Goal: Information Seeking & Learning: Learn about a topic

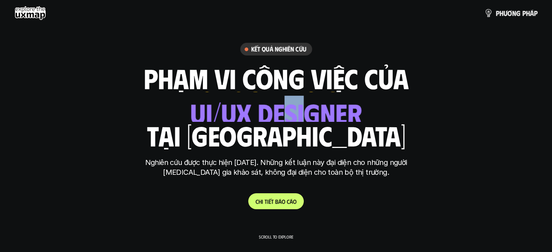
drag, startPoint x: 288, startPoint y: 105, endPoint x: 306, endPoint y: 109, distance: 18.0
click at [306, 109] on div "ui designer ui/ux designer product designer UX designer ui designer" at bounding box center [276, 107] width 179 height 30
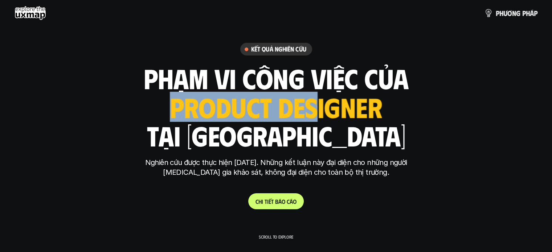
click at [306, 109] on div "ui designer ui/ux designer product designer UX designer ui designer" at bounding box center [276, 107] width 213 height 30
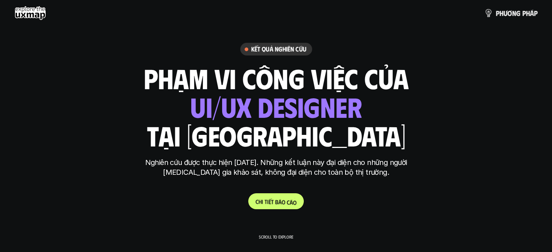
click at [277, 201] on p "C h i t i ế t b á o c á o" at bounding box center [275, 201] width 41 height 7
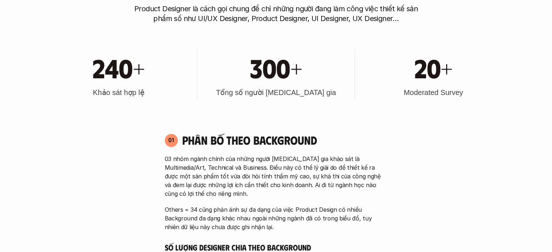
scroll to position [726, 0]
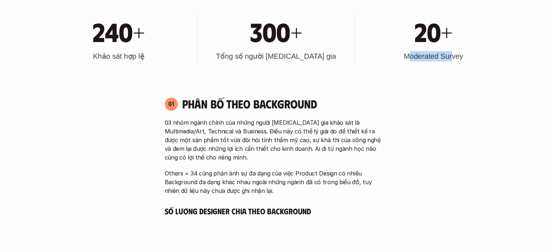
drag, startPoint x: 407, startPoint y: 57, endPoint x: 451, endPoint y: 61, distance: 43.7
click at [451, 61] on h3 "Moderated Survey" at bounding box center [433, 56] width 59 height 10
click at [456, 70] on div "240+ Khảo sát hợp lệ 300+ Tổng số người tham gia 20+ Moderated Survey" at bounding box center [276, 38] width 465 height 73
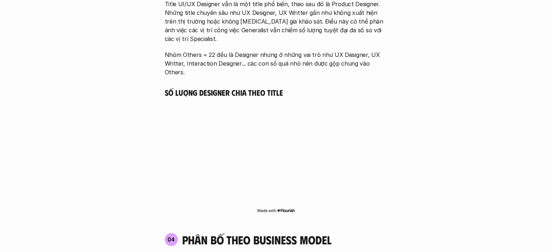
scroll to position [1488, 0]
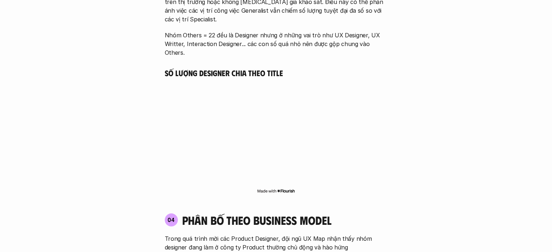
click at [422, 140] on div "01 Phân bố theo background 03 nhóm ngành chính của những người tham gia khảo sá…" at bounding box center [276, 30] width 465 height 1406
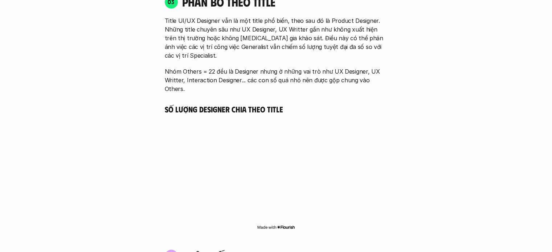
click at [412, 234] on div "01 Phân bố theo background 03 nhóm ngành chính của những người tham gia khảo sá…" at bounding box center [276, 67] width 465 height 1406
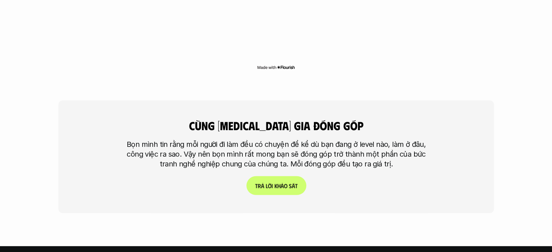
scroll to position [2178, 0]
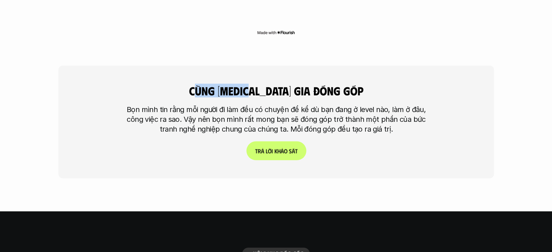
drag, startPoint x: 220, startPoint y: 50, endPoint x: 277, endPoint y: 56, distance: 57.4
click at [277, 84] on h4 "cùng tham gia đóng góp" at bounding box center [276, 91] width 236 height 14
click at [340, 66] on div "cùng tham gia đóng góp Bọn mình tin rằng mỗi người đi làm đều có chuyện để kể d…" at bounding box center [276, 122] width 436 height 113
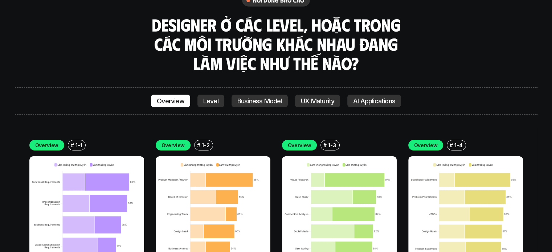
scroll to position [2323, 0]
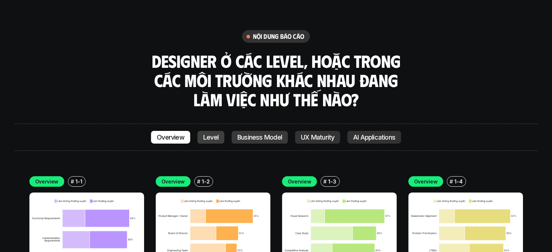
click at [208, 134] on p "Level" at bounding box center [210, 137] width 15 height 7
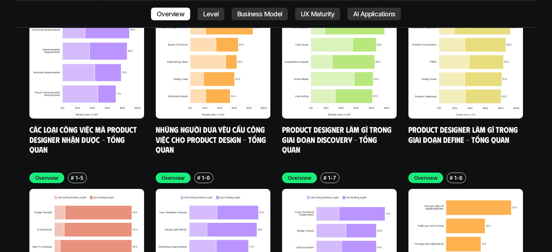
scroll to position [2583, 0]
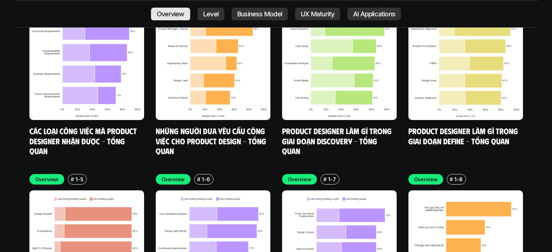
click at [171, 13] on p "Overview" at bounding box center [171, 13] width 28 height 7
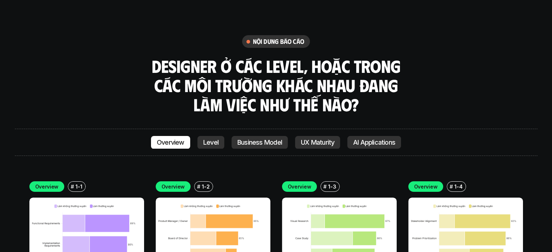
scroll to position [2482, 0]
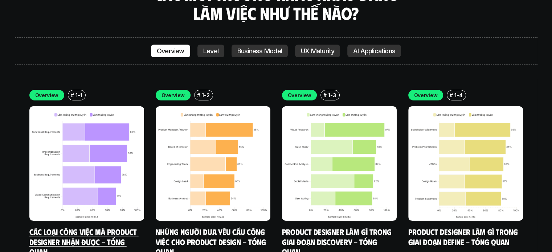
click at [76, 163] on img at bounding box center [86, 163] width 115 height 115
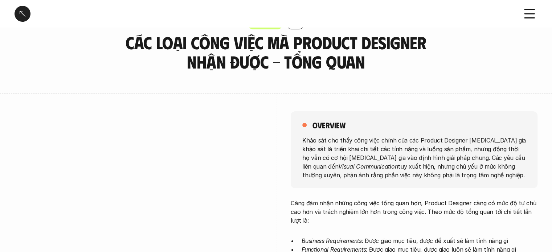
scroll to position [36, 0]
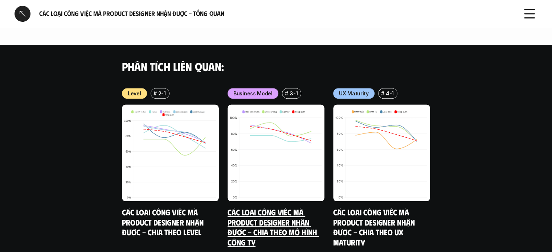
scroll to position [762, 0]
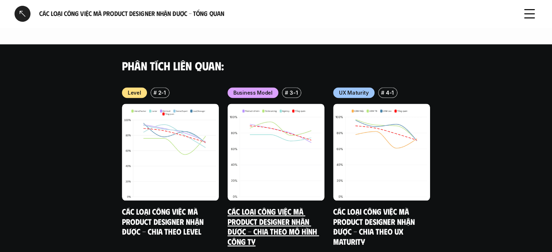
click at [286, 87] on div "# 3-1" at bounding box center [291, 92] width 19 height 11
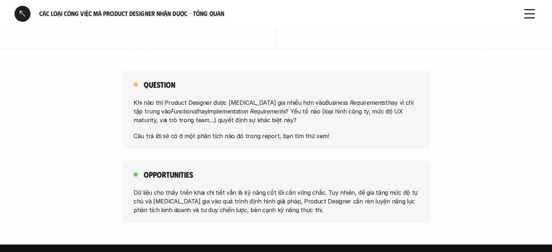
scroll to position [562, 0]
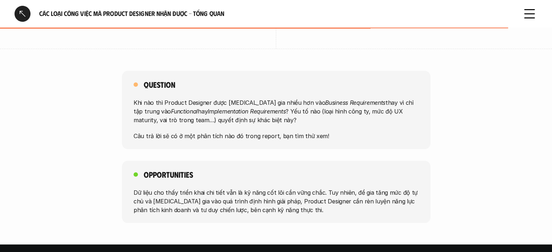
click at [463, 110] on div "Question Khi nào thì Product Designer được tham gia nhiều hơn vào Business Requ…" at bounding box center [276, 110] width 552 height 78
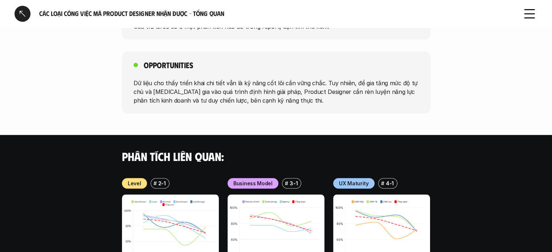
scroll to position [780, 0]
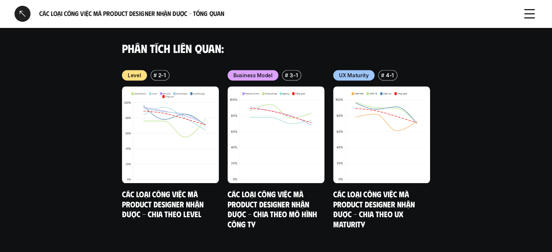
click at [24, 16] on div at bounding box center [23, 14] width 16 height 16
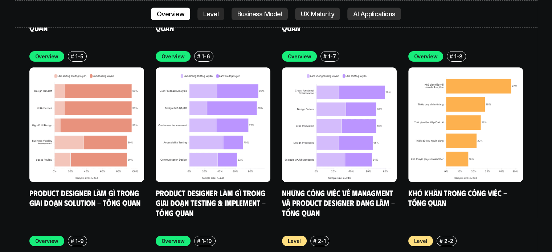
scroll to position [2568, 0]
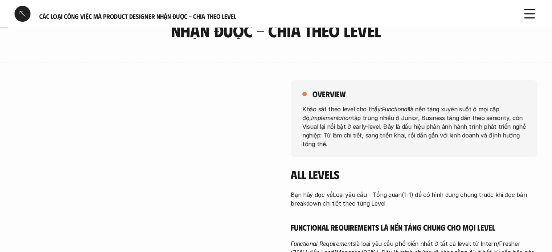
scroll to position [73, 0]
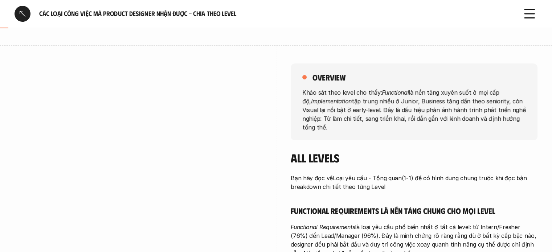
click at [111, 53] on div at bounding box center [138, 178] width 247 height 266
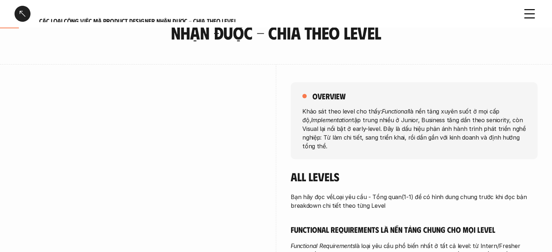
scroll to position [109, 0]
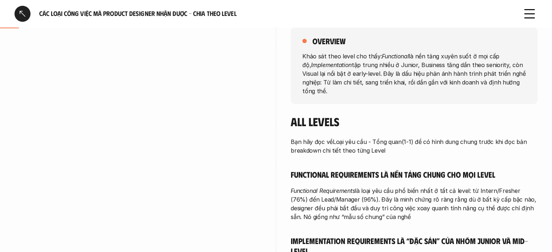
click at [287, 57] on div "overview Khảo sát theo level cho thấy: Functional là nền tảng xuyên suốt ở mọi …" at bounding box center [276, 248] width 523 height 479
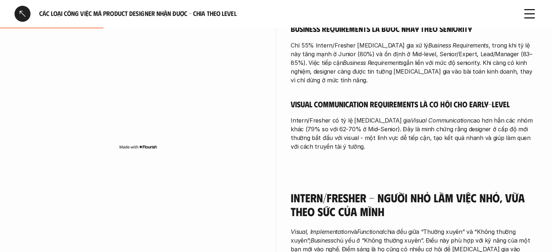
scroll to position [436, 0]
